Goal: Information Seeking & Learning: Learn about a topic

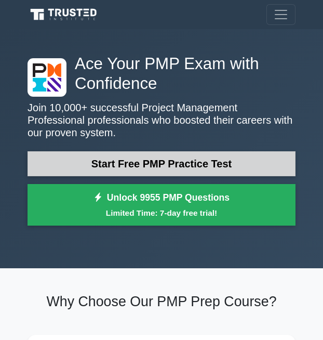
click at [139, 167] on link "Start Free PMP Practice Test" at bounding box center [162, 163] width 268 height 25
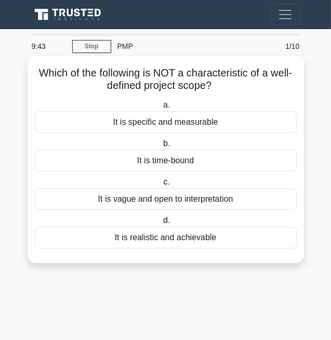
click at [182, 198] on div "It is vague and open to interpretation" at bounding box center [166, 199] width 262 height 22
click at [161, 186] on input "c. It is vague and open to interpretation" at bounding box center [161, 182] width 0 height 7
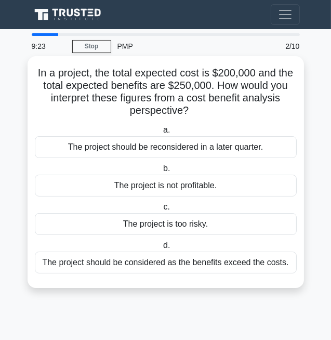
click at [190, 225] on div "The project is too risky." at bounding box center [166, 224] width 262 height 22
click at [161, 211] on input "c. The project is too risky." at bounding box center [161, 207] width 0 height 7
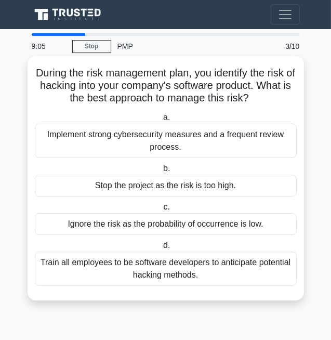
click at [196, 270] on div "Train all employees to be software developers to anticipate potential hacking m…" at bounding box center [166, 269] width 262 height 34
click at [161, 249] on input "d. Train all employees to be software developers to anticipate potential hackin…" at bounding box center [161, 245] width 0 height 7
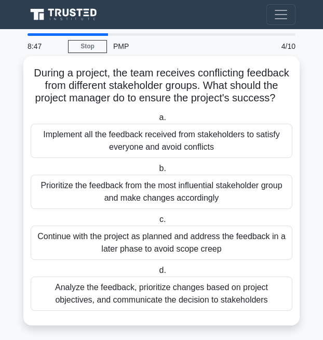
click at [172, 203] on div "Prioritize the feedback from the most influential stakeholder group and make ch…" at bounding box center [162, 192] width 262 height 34
click at [157, 172] on input "b. Prioritize the feedback from the most influential stakeholder group and make…" at bounding box center [157, 168] width 0 height 7
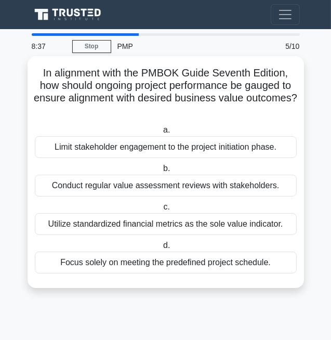
click at [156, 184] on div "Conduct regular value assessment reviews with stakeholders." at bounding box center [166, 186] width 262 height 22
click at [161, 172] on input "b. Conduct regular value assessment reviews with stakeholders." at bounding box center [161, 168] width 0 height 7
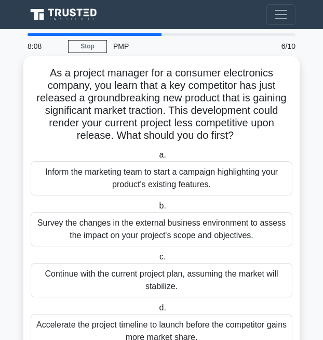
click at [157, 229] on div "Survey the changes in the external business environment to assess the impact on…" at bounding box center [162, 229] width 262 height 34
click at [157, 210] on input "b. Survey the changes in the external business environment to assess the impact…" at bounding box center [157, 206] width 0 height 7
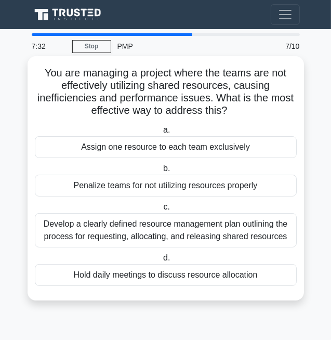
click at [201, 233] on div "Develop a clearly defined resource management plan outlining the process for re…" at bounding box center [166, 230] width 262 height 34
click at [161, 211] on input "c. Develop a clearly defined resource management plan outlining the process for…" at bounding box center [161, 207] width 0 height 7
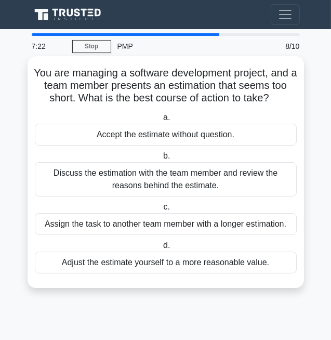
click at [162, 179] on div "Discuss the estimation with the team member and review the reasons behind the e…" at bounding box center [166, 179] width 262 height 34
click at [161, 160] on input "b. Discuss the estimation with the team member and review the reasons behind th…" at bounding box center [161, 156] width 0 height 7
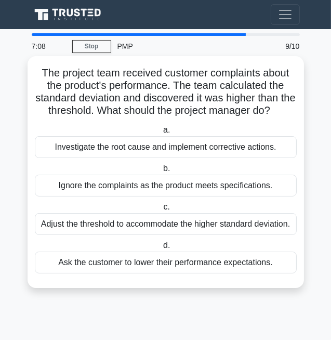
click at [192, 149] on div "Investigate the root cause and implement corrective actions." at bounding box center [166, 147] width 262 height 22
click at [161, 134] on input "a. Investigate the root cause and implement corrective actions." at bounding box center [161, 130] width 0 height 7
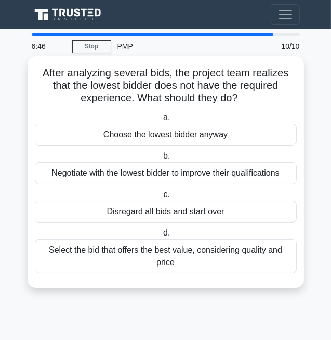
click at [130, 253] on div "Select the bid that offers the best value, considering quality and price" at bounding box center [166, 256] width 262 height 34
click at [161, 237] on input "d. Select the bid that offers the best value, considering quality and price" at bounding box center [161, 233] width 0 height 7
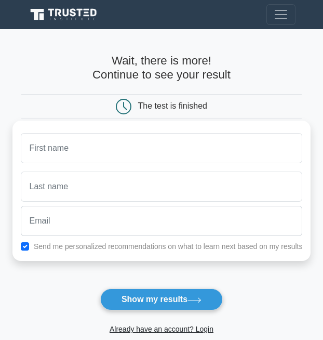
type input ","
type input "[PERSON_NAME]"
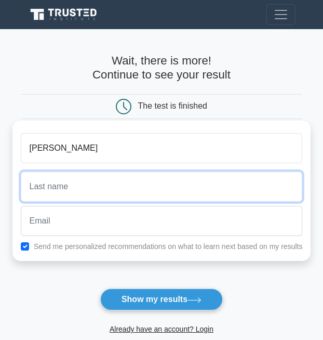
click at [106, 193] on input "text" at bounding box center [162, 187] width 282 height 30
type input "MCLUCKY"
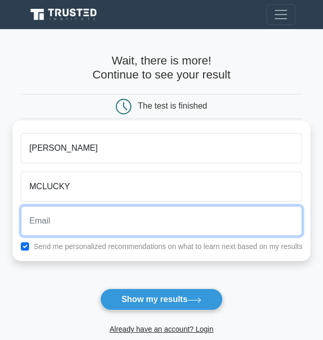
click at [90, 219] on input "email" at bounding box center [162, 221] width 282 height 30
type input "[EMAIL_ADDRESS][DOMAIN_NAME]"
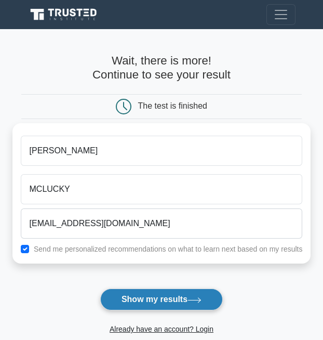
click at [117, 298] on button "Show my results" at bounding box center [161, 300] width 123 height 22
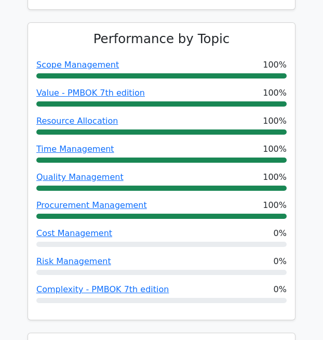
scroll to position [538, 0]
